Goal: Transaction & Acquisition: Purchase product/service

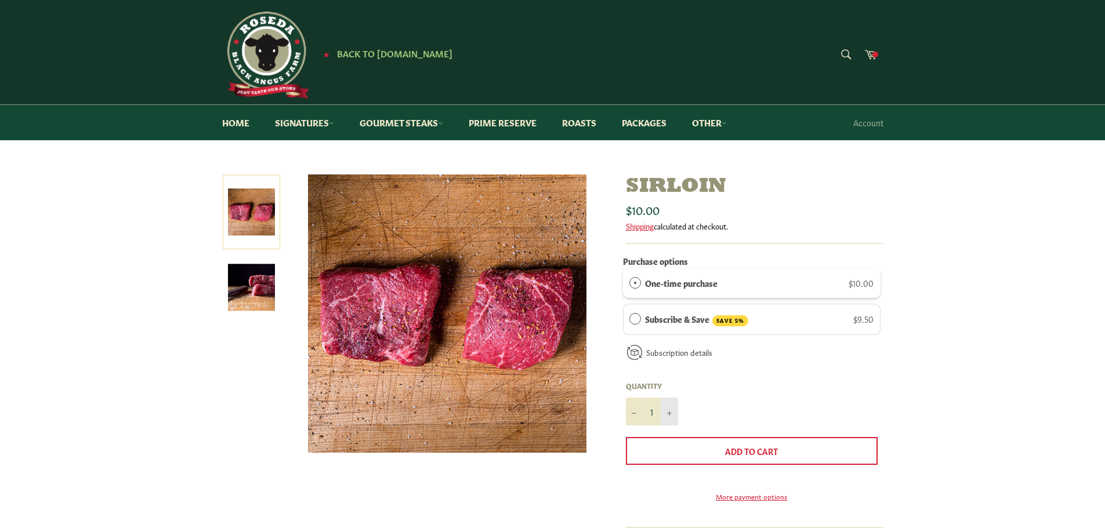
click at [669, 416] on icon "Increase item quantity by one" at bounding box center [669, 413] width 5 height 5
type input "5"
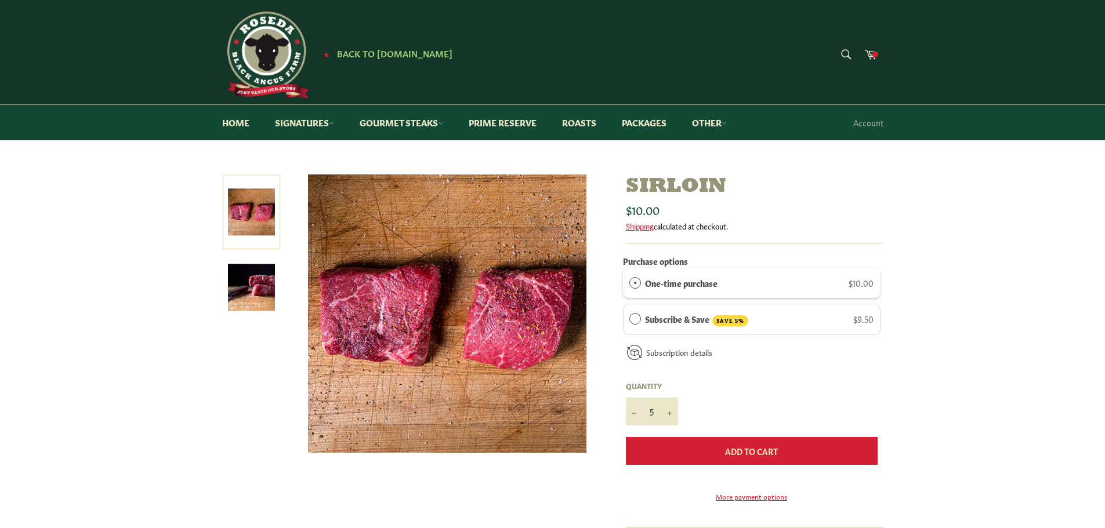
click at [750, 452] on span "Add to Cart" at bounding box center [751, 452] width 53 height 12
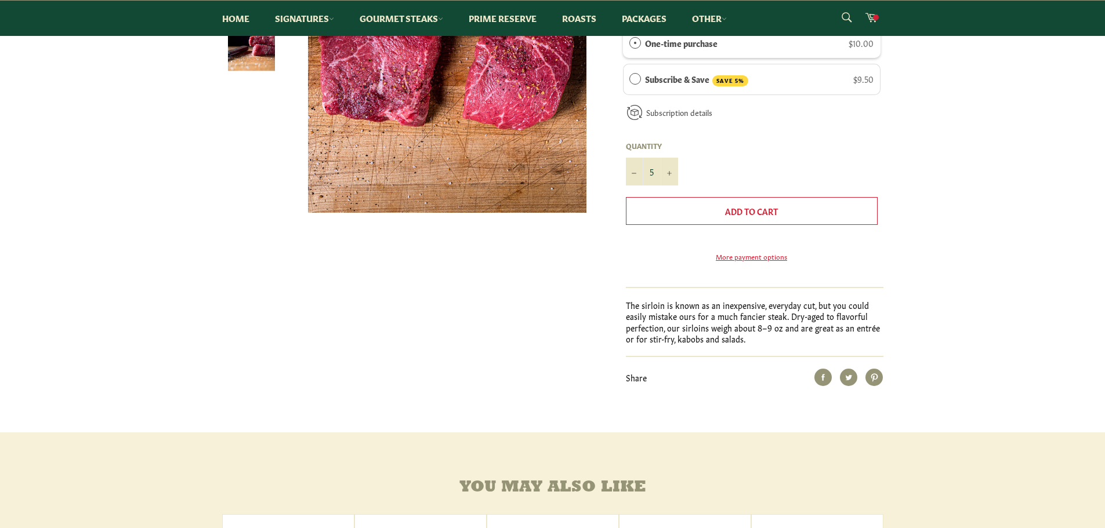
scroll to position [232, 0]
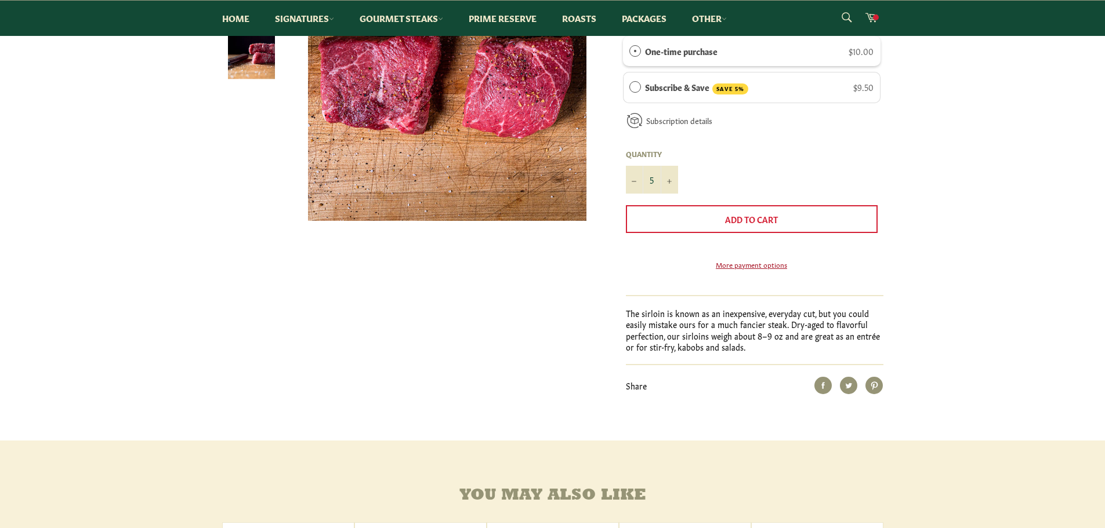
click at [757, 270] on link "More payment options" at bounding box center [752, 265] width 252 height 10
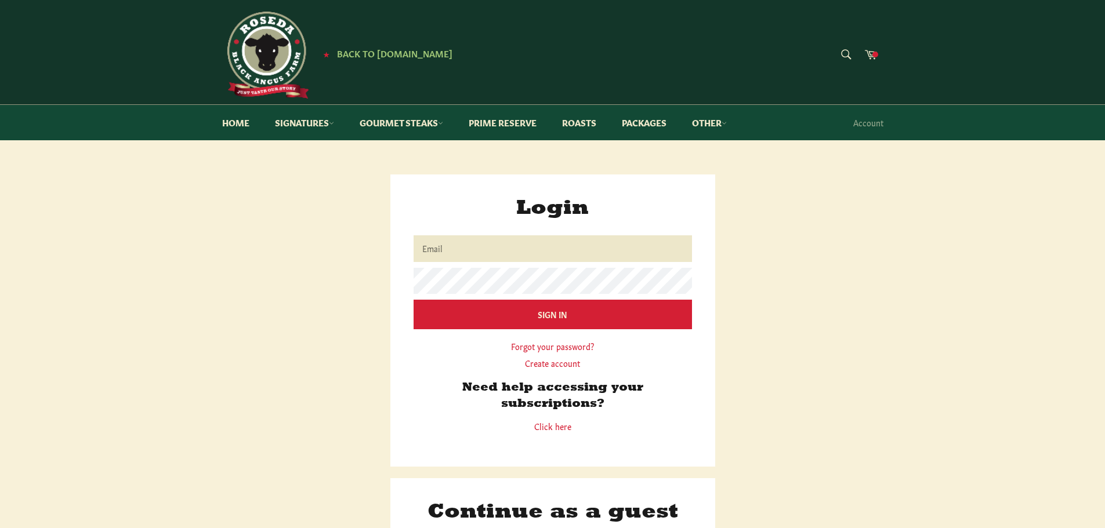
click at [440, 248] on input "Email" at bounding box center [553, 249] width 278 height 26
type input "HilaryHogarty@MSN.com"
click at [470, 314] on input "Sign In" at bounding box center [553, 314] width 278 height 28
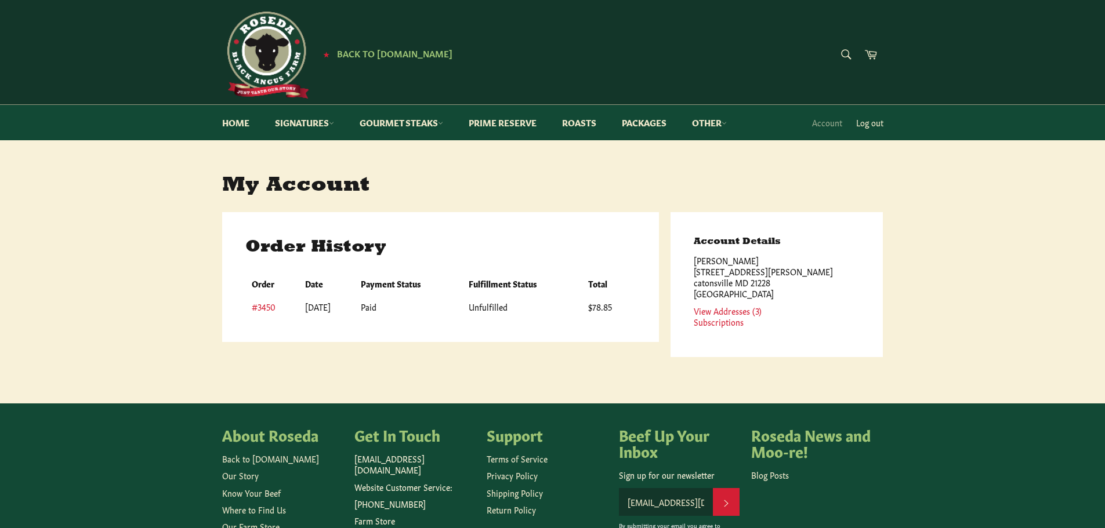
click at [871, 124] on link "Log out" at bounding box center [869, 123] width 39 height 34
